Goal: Transaction & Acquisition: Purchase product/service

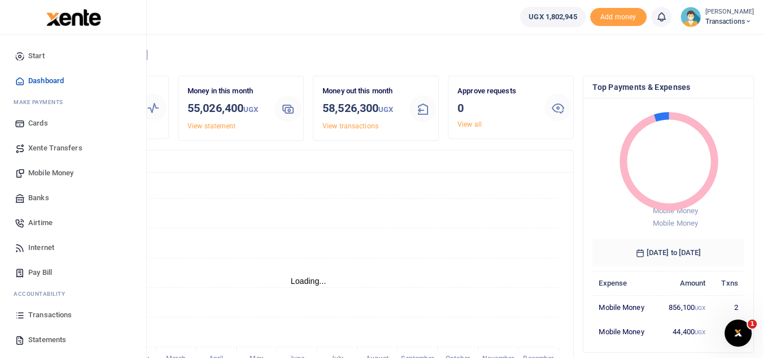
click at [49, 310] on span "Transactions" at bounding box center [50, 314] width 44 height 11
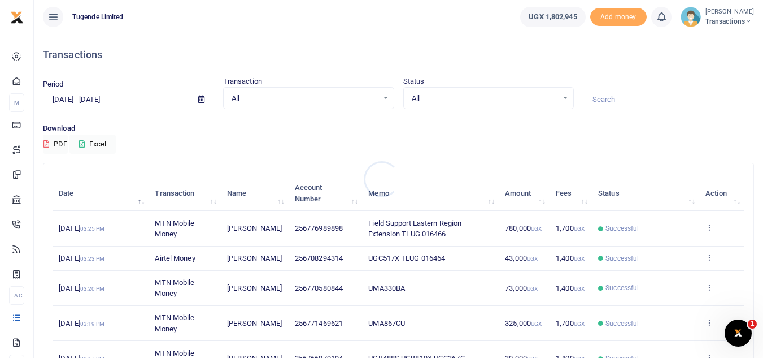
click at [609, 99] on div at bounding box center [381, 179] width 763 height 358
click at [609, 99] on input at bounding box center [668, 99] width 171 height 19
paste input "UFY263M"
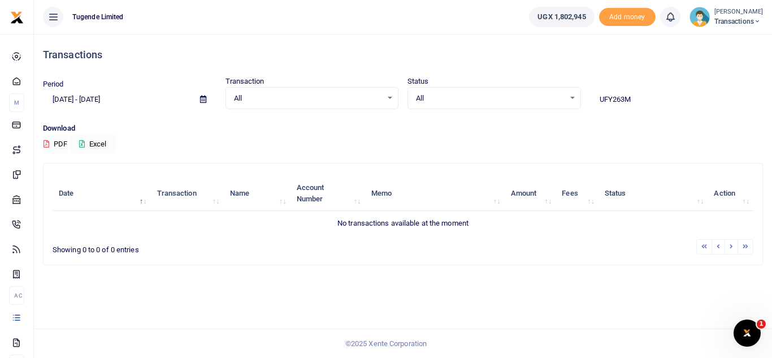
click at [141, 115] on div "Period 07/31/2025 - 08/29/2025 Transaction All Select an option... All Airtime …" at bounding box center [402, 99] width 729 height 47
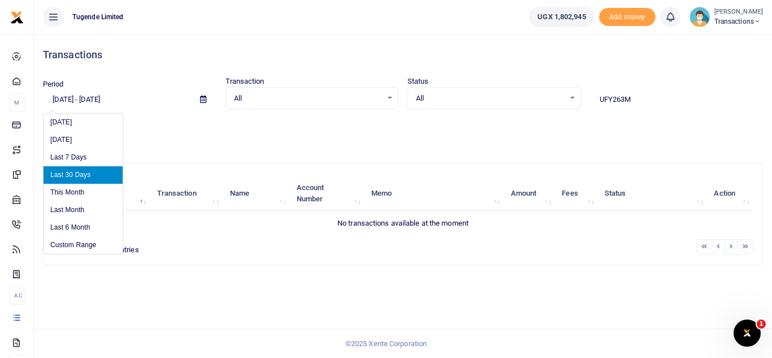
click at [142, 98] on input "07/31/2025 - 08/29/2025" at bounding box center [117, 99] width 148 height 19
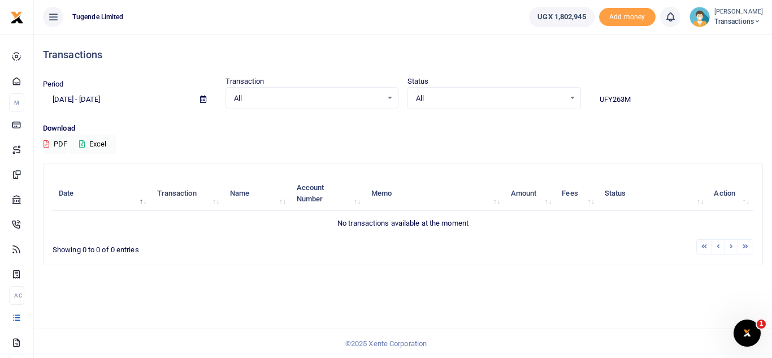
click at [183, 67] on div "Transactions" at bounding box center [403, 55] width 720 height 42
click at [647, 102] on input "UFY263M" at bounding box center [676, 99] width 173 height 19
type input "U"
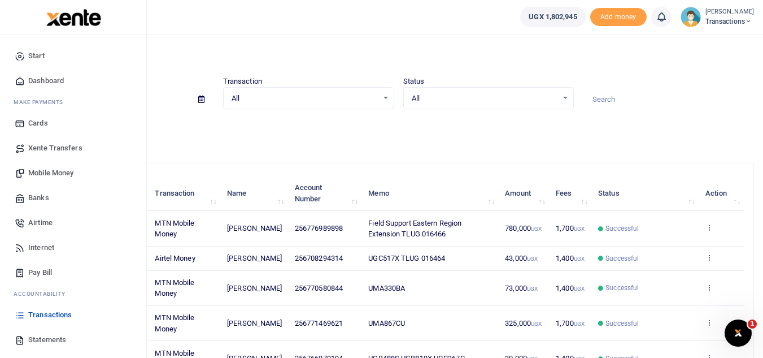
click at [42, 176] on span "Mobile Money" at bounding box center [50, 172] width 45 height 11
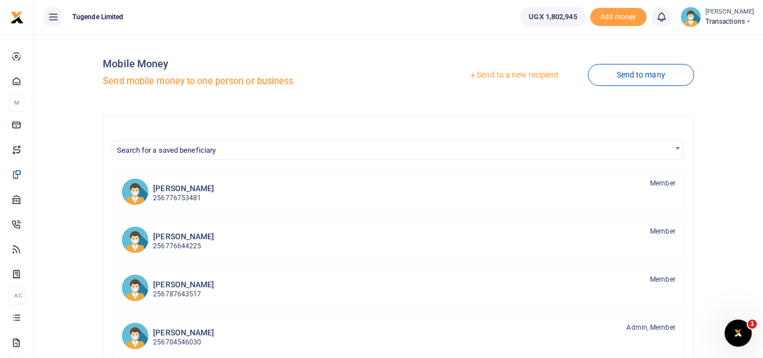
click at [486, 74] on div at bounding box center [381, 179] width 763 height 358
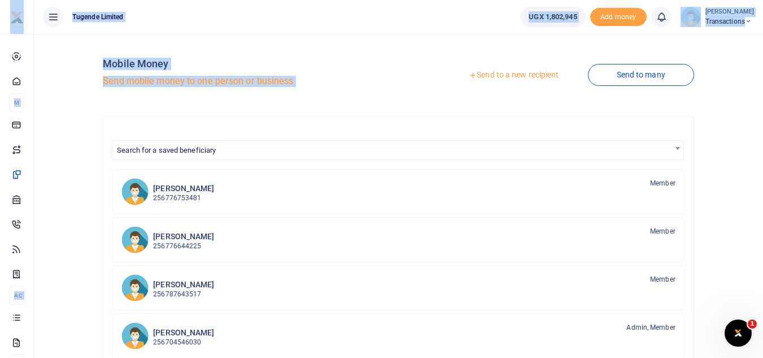
click at [486, 74] on link "Send to a new recipient" at bounding box center [513, 75] width 147 height 20
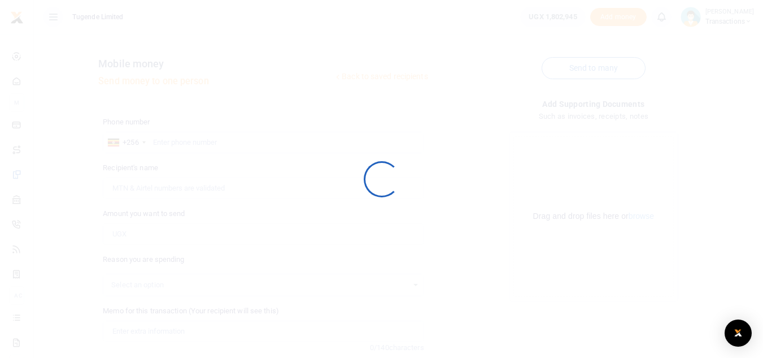
click at [474, 74] on div at bounding box center [381, 179] width 763 height 358
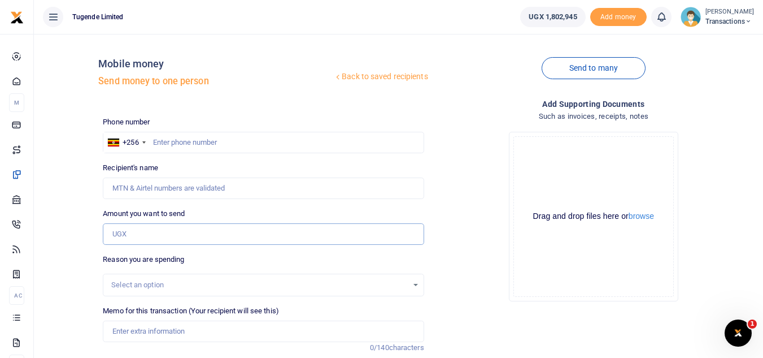
click at [157, 234] on input "Amount you want to send" at bounding box center [263, 233] width 321 height 21
paste input "210,000"
type input "210,000"
click at [141, 336] on input "Memo for this transaction (Your recipient will see this)" at bounding box center [263, 330] width 321 height 21
paste input "UFY263M"
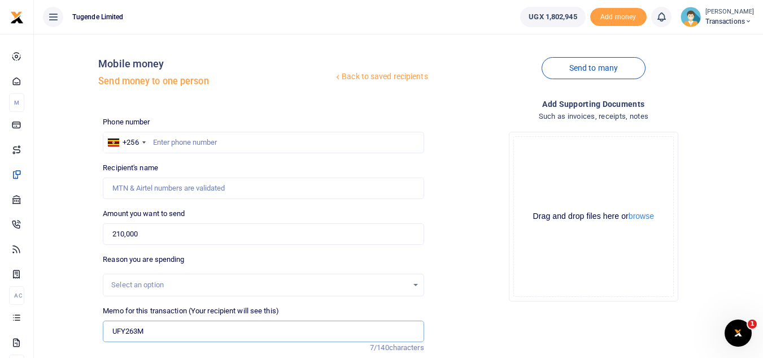
type input "UFY263M"
click at [172, 146] on input "text" at bounding box center [263, 142] width 321 height 21
paste input "755017110"
type input "755017110"
type input "Clive Bamujje"
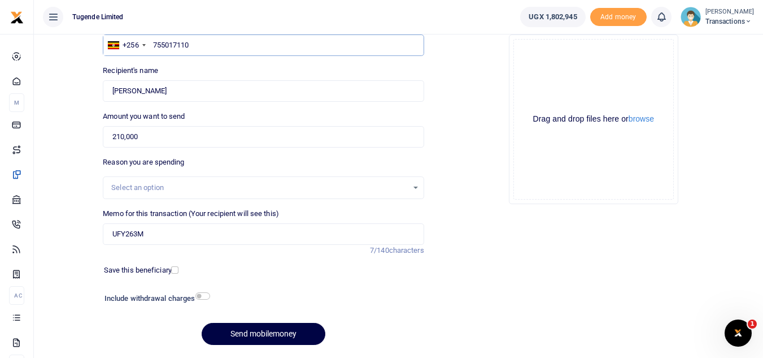
scroll to position [132, 0]
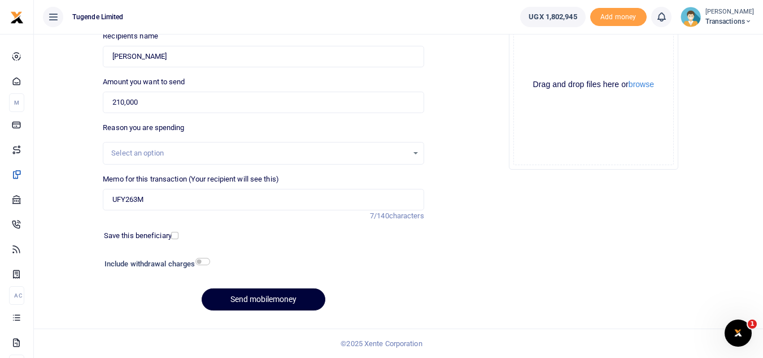
click at [268, 298] on button "Send mobilemoney" at bounding box center [264, 299] width 124 height 22
